Goal: Transaction & Acquisition: Purchase product/service

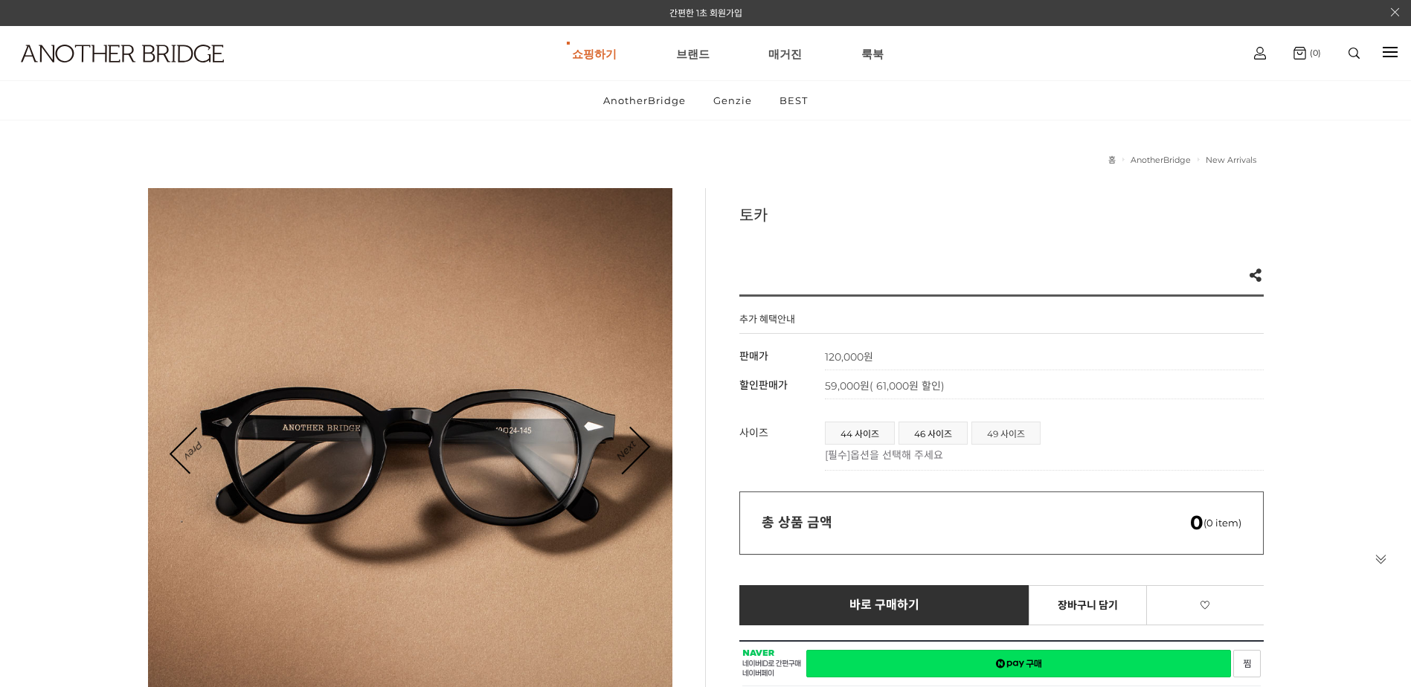
click at [993, 437] on span "49 사이즈" at bounding box center [1006, 434] width 68 height 22
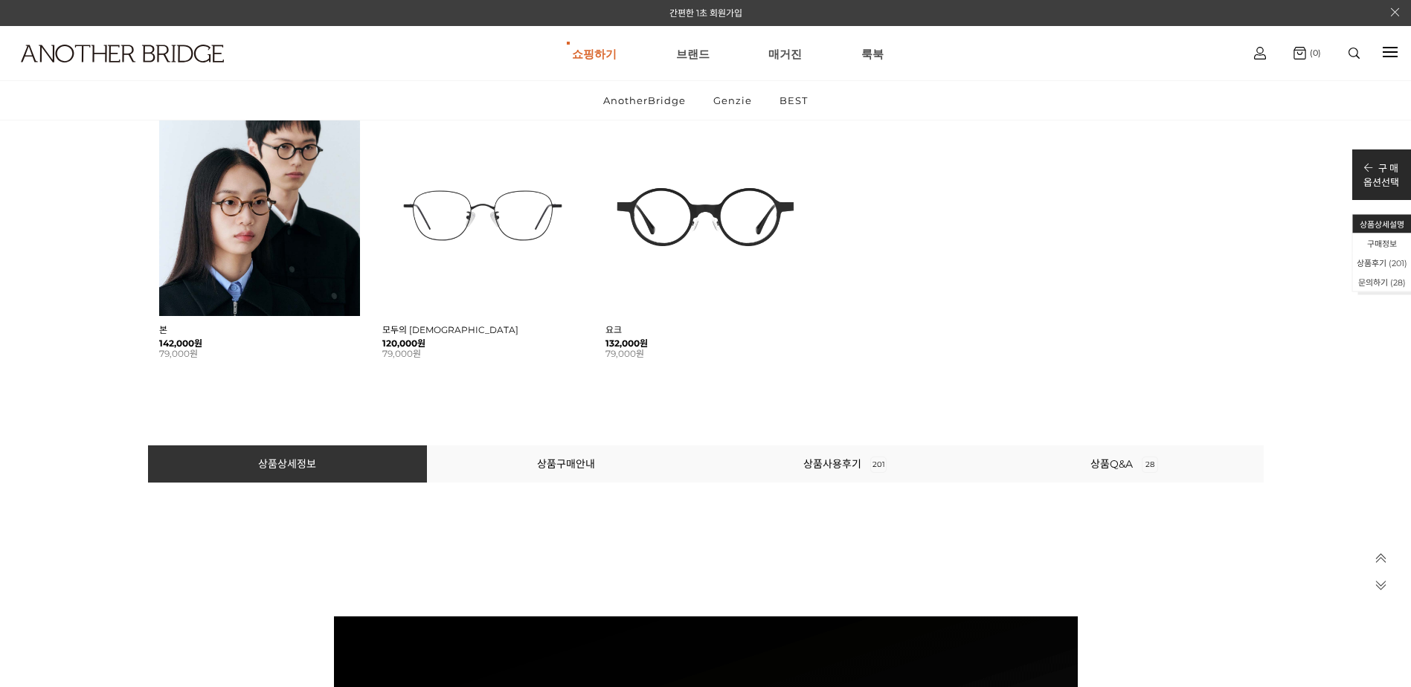
scroll to position [1414, 0]
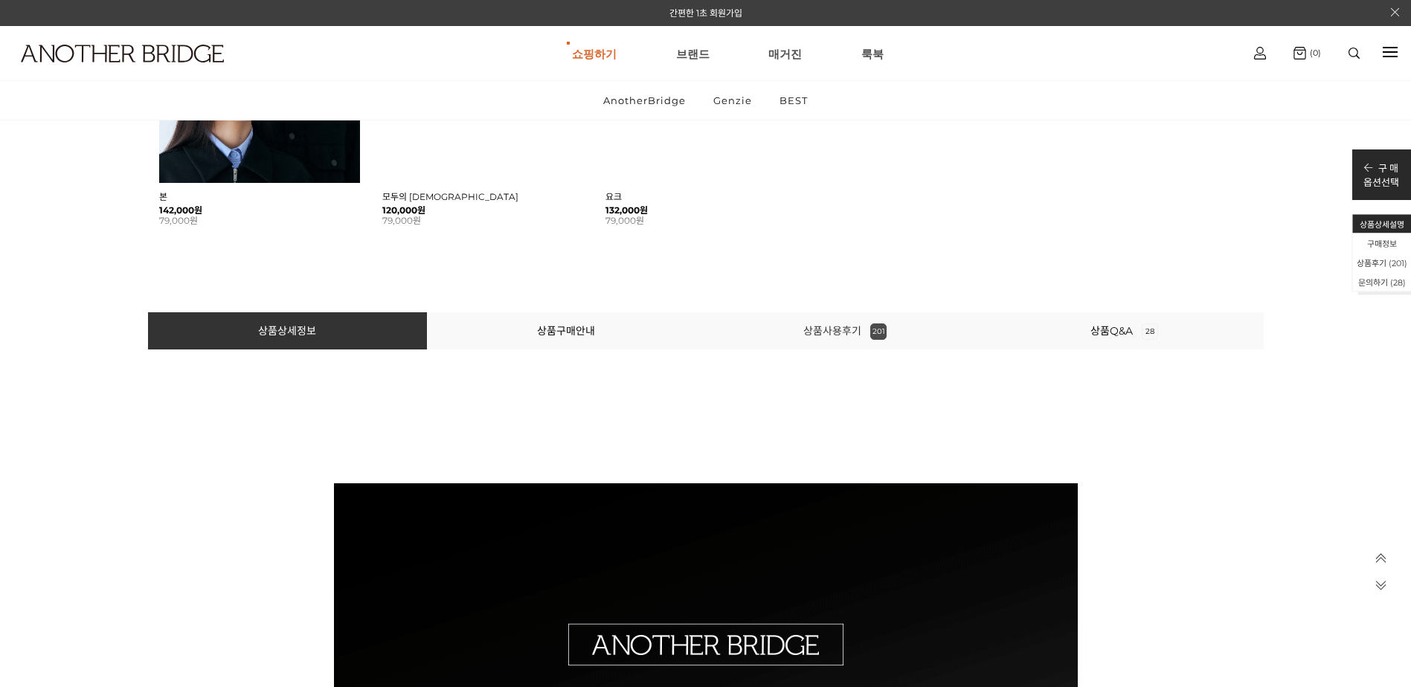
click at [877, 332] on span "201" at bounding box center [878, 332] width 16 height 16
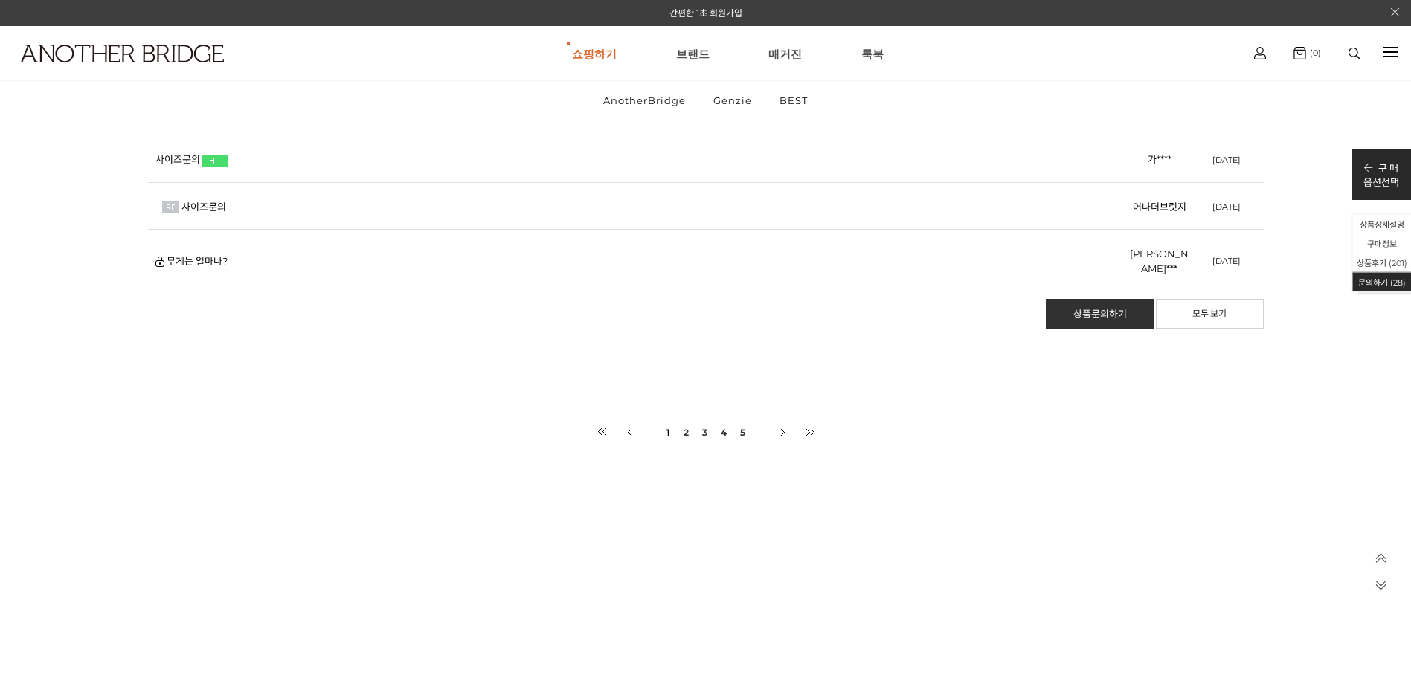
scroll to position [70977, 0]
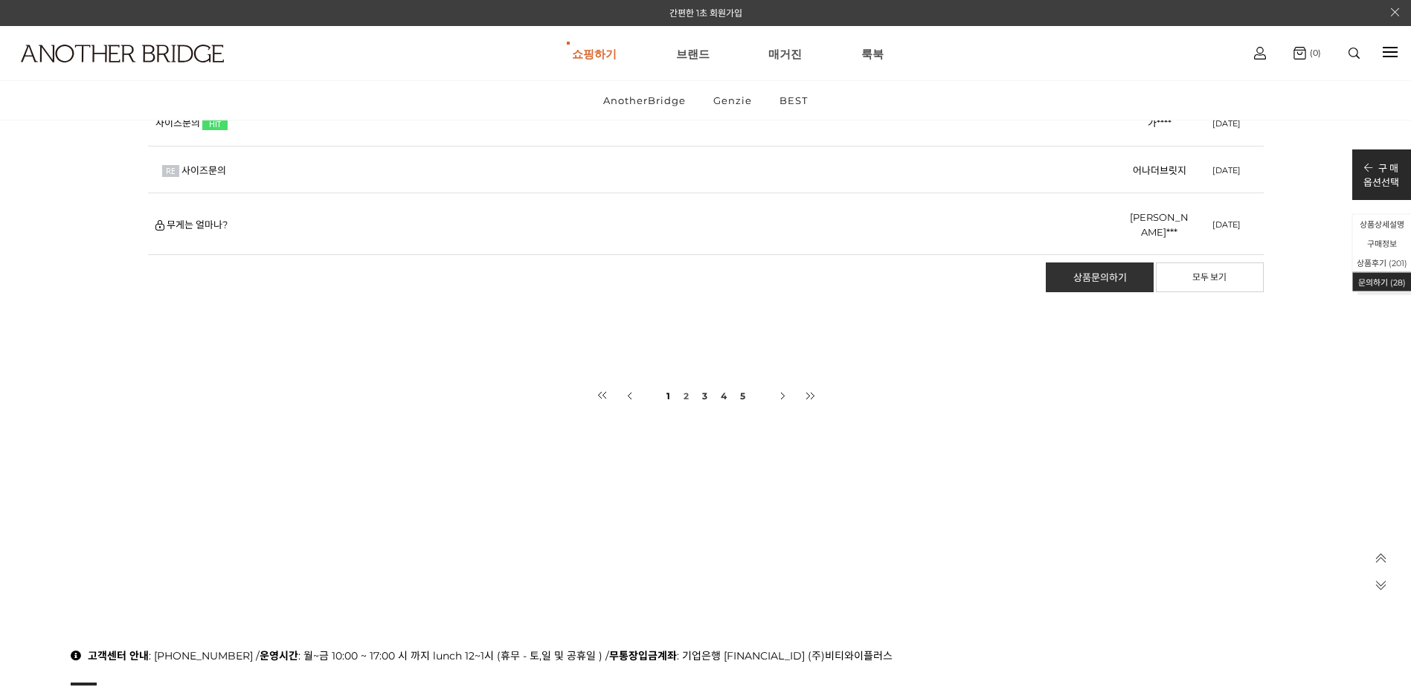
click at [683, 384] on link "2" at bounding box center [686, 396] width 8 height 28
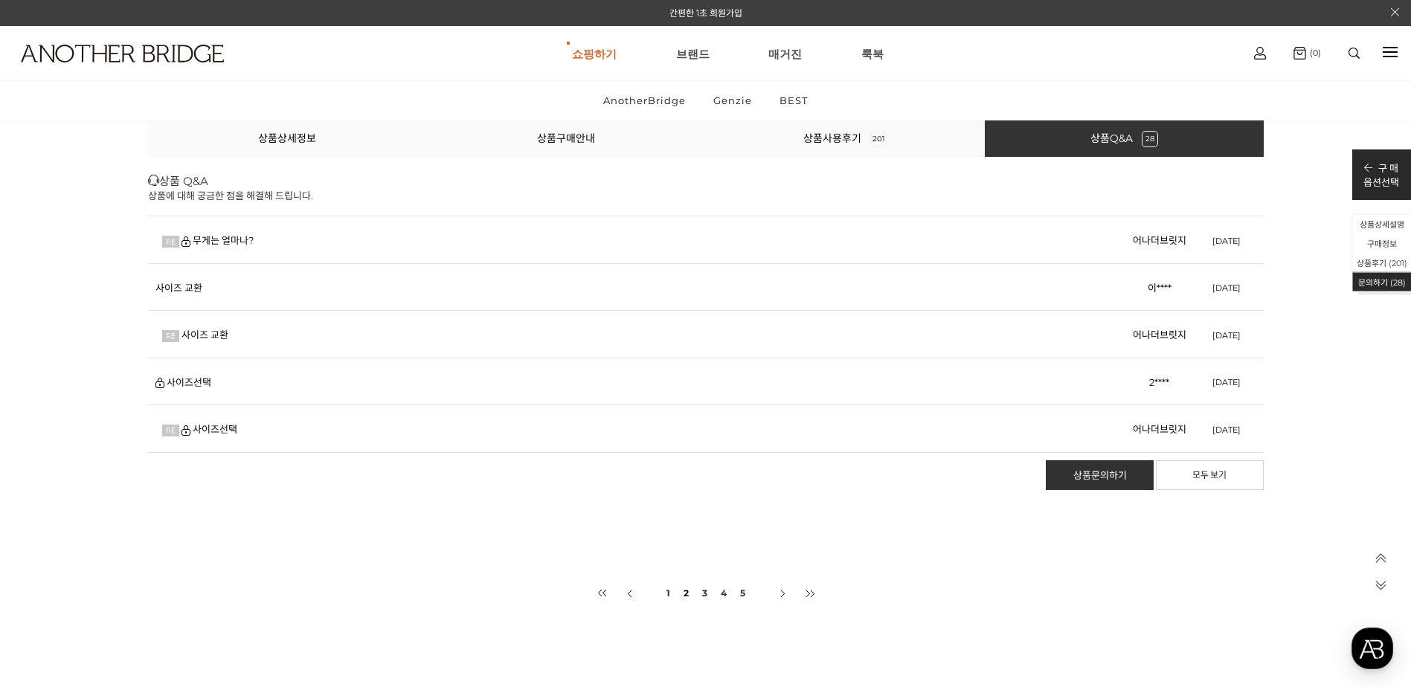
scroll to position [68610, 0]
